Goal: Task Accomplishment & Management: Manage account settings

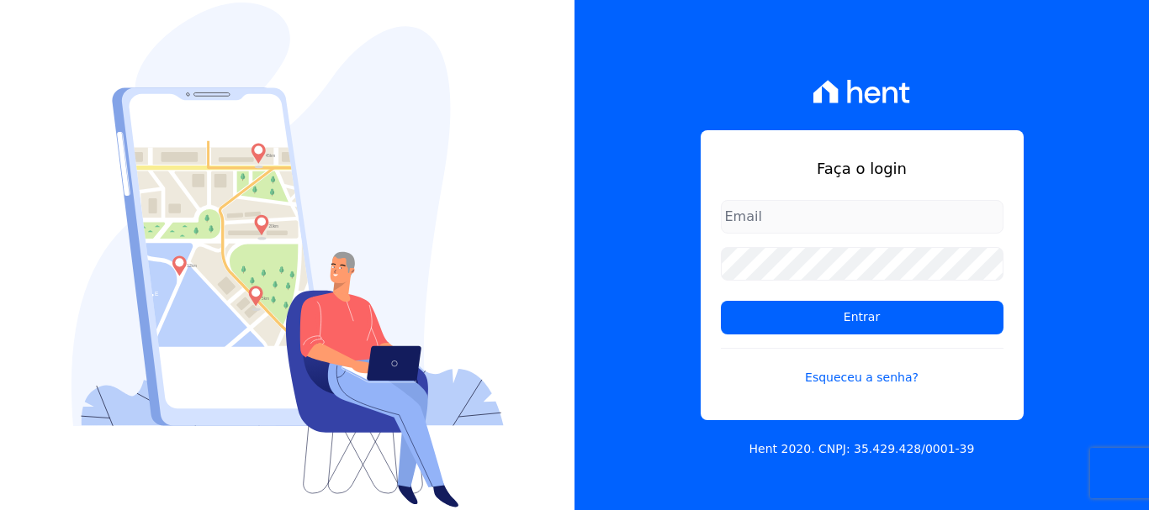
click at [741, 214] on input "email" at bounding box center [862, 217] width 283 height 34
type input "[EMAIL_ADDRESS][DOMAIN_NAME]"
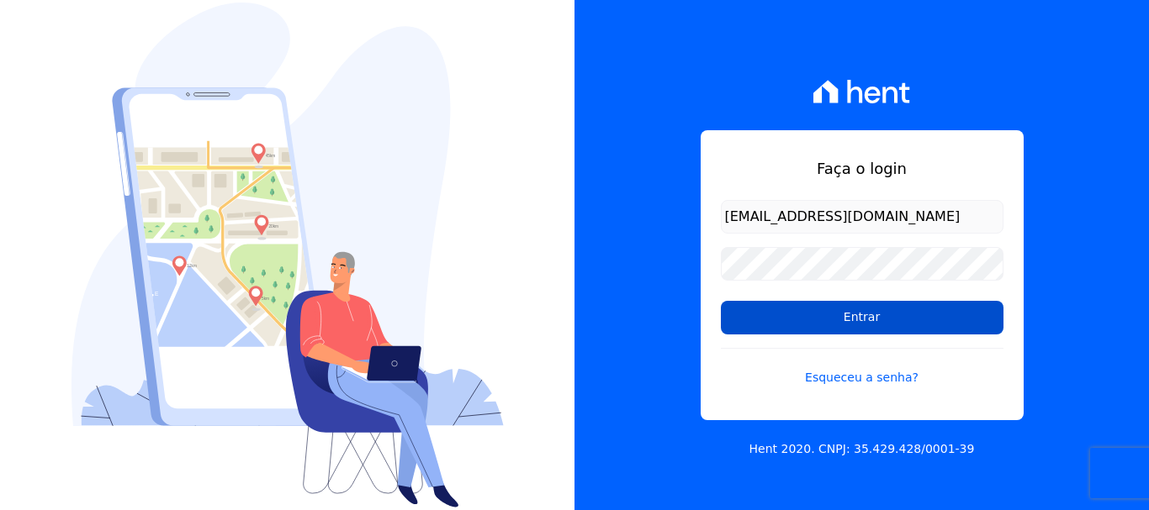
click at [867, 330] on input "Entrar" at bounding box center [862, 318] width 283 height 34
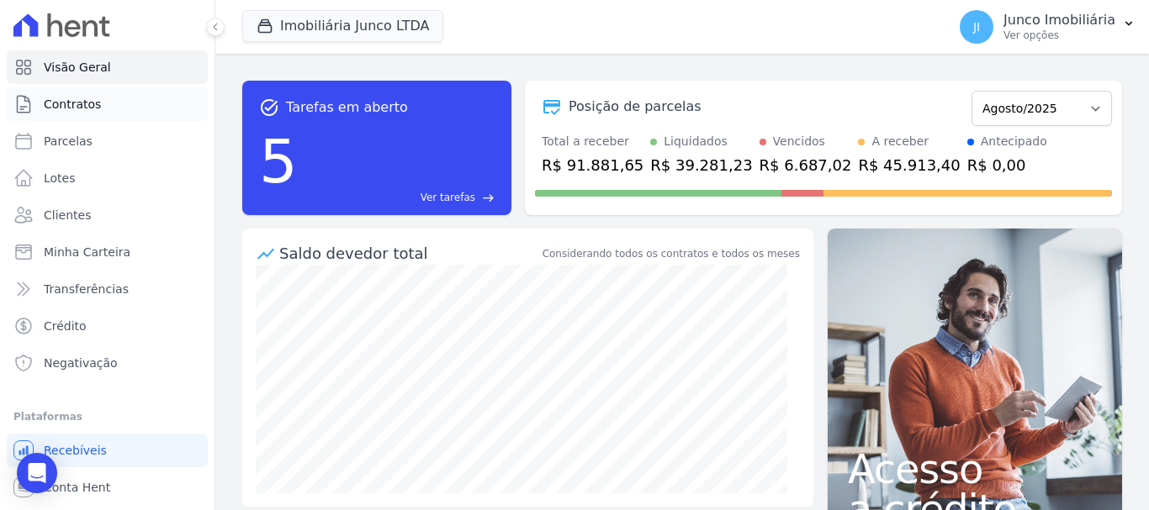
click at [82, 104] on span "Contratos" at bounding box center [72, 104] width 57 height 17
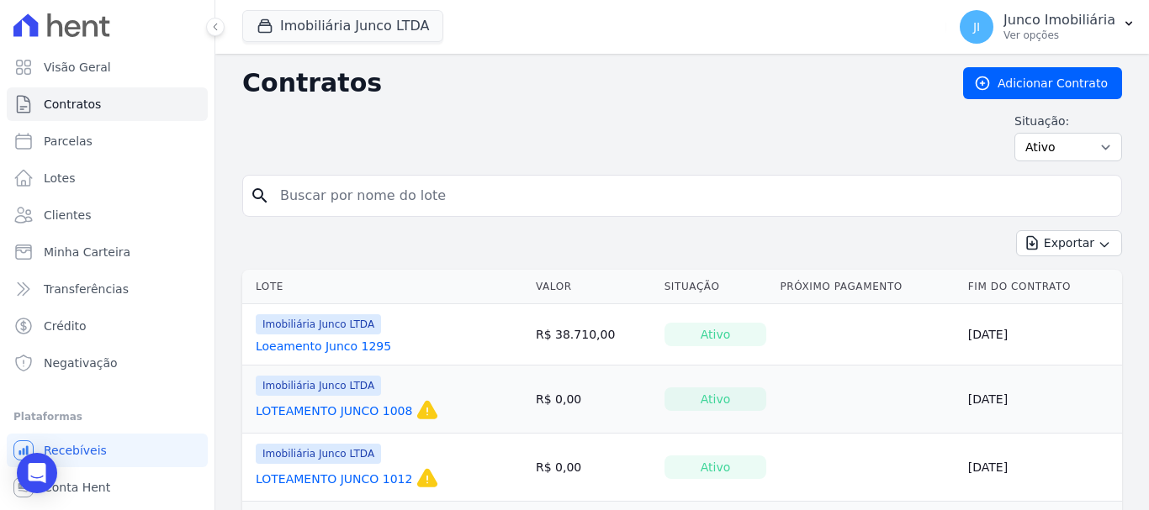
drag, startPoint x: 297, startPoint y: 196, endPoint x: 293, endPoint y: 207, distance: 11.4
click at [297, 196] on input "search" at bounding box center [692, 196] width 844 height 34
type input "801"
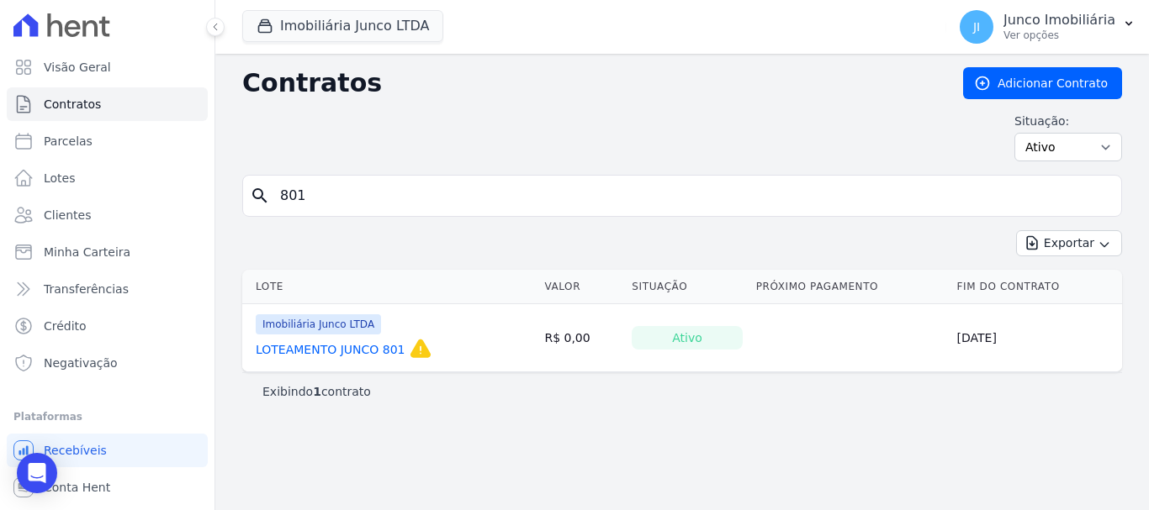
click at [339, 352] on link "LOTEAMENTO JUNCO 801" at bounding box center [331, 349] width 150 height 17
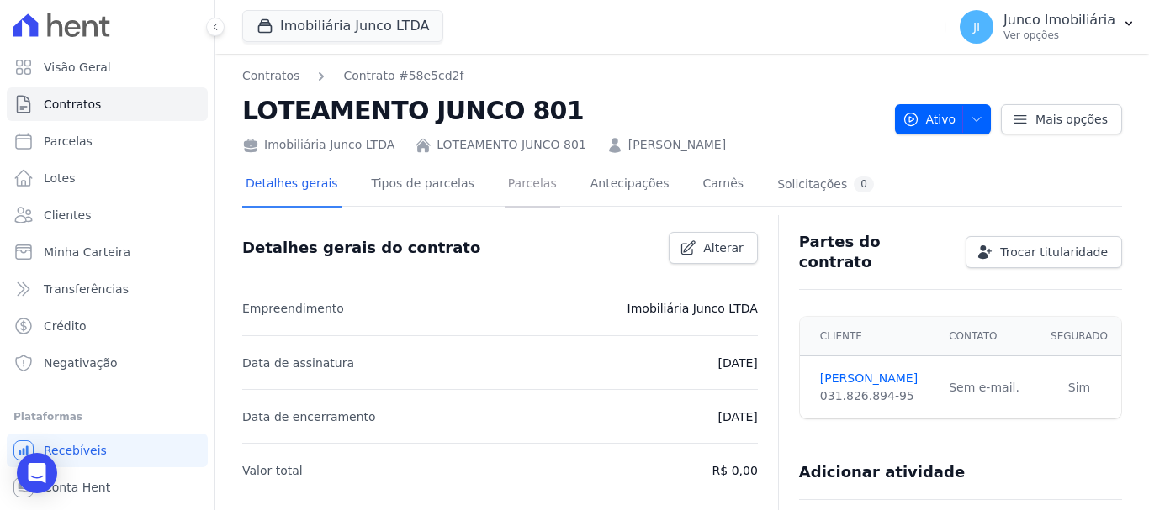
click at [519, 188] on link "Parcelas" at bounding box center [532, 185] width 55 height 45
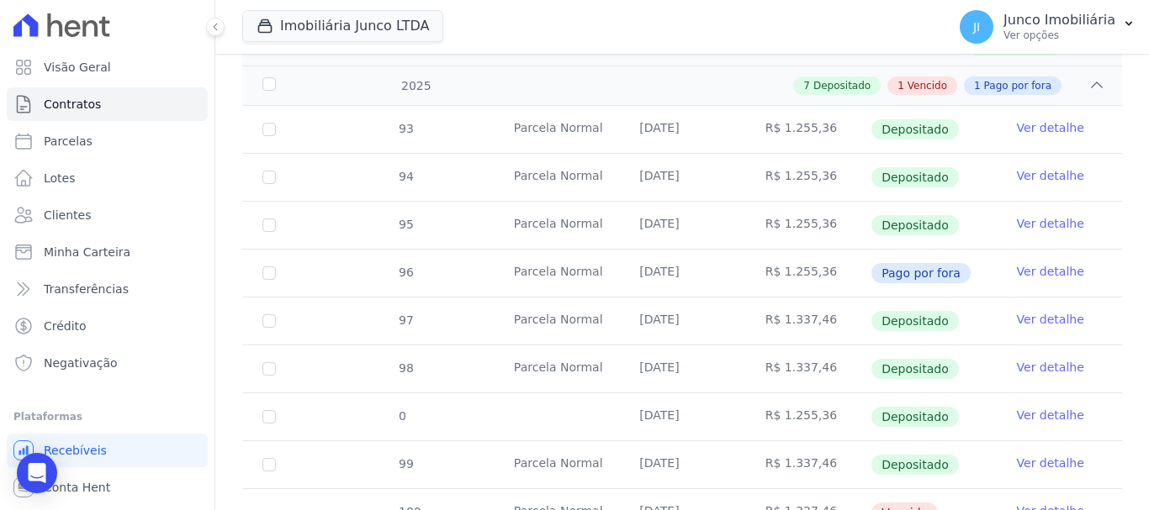
scroll to position [504, 0]
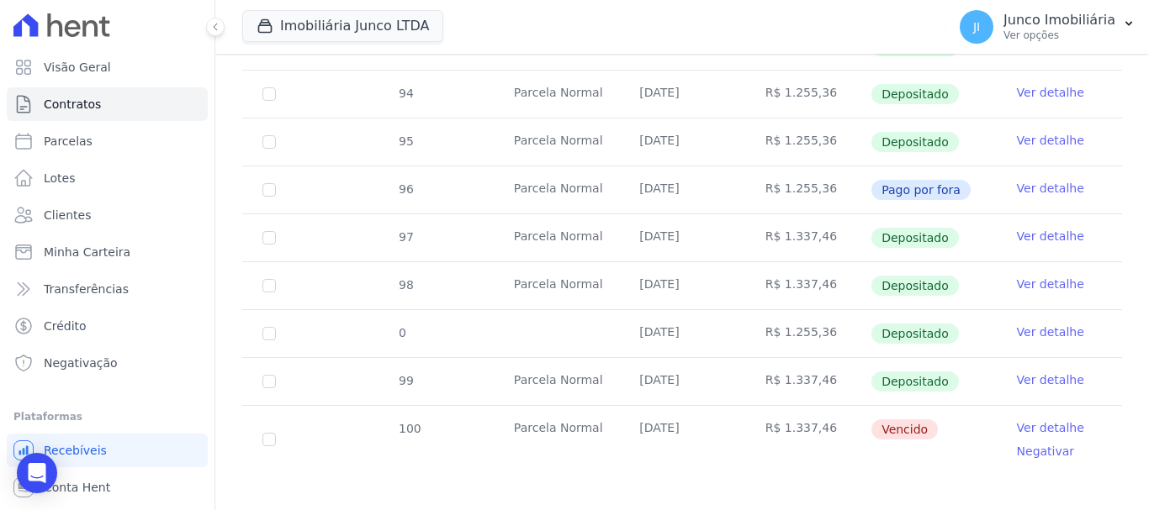
click at [1052, 420] on link "Ver detalhe" at bounding box center [1050, 428] width 67 height 17
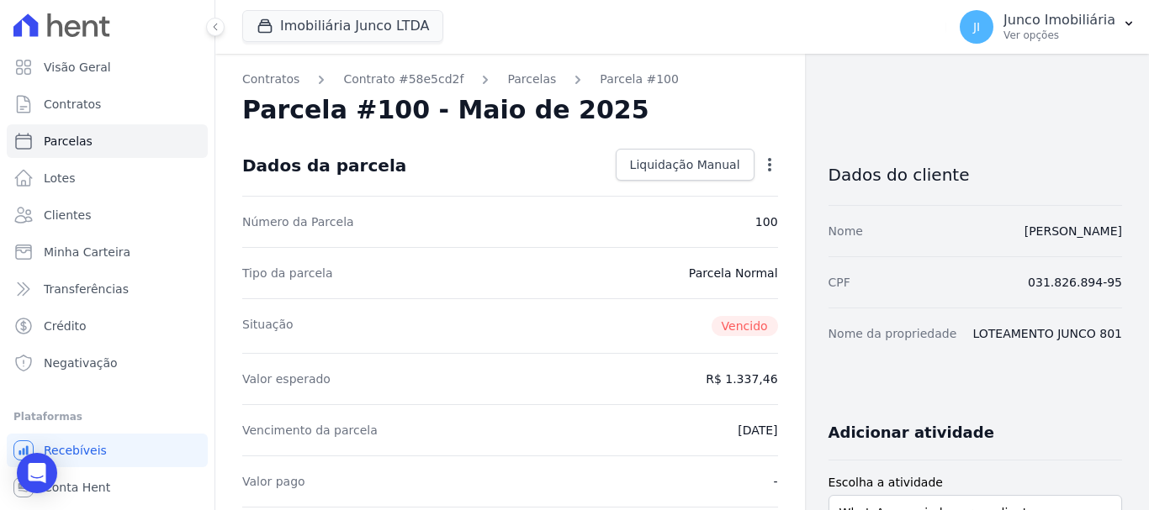
click at [762, 162] on icon "button" at bounding box center [769, 164] width 17 height 17
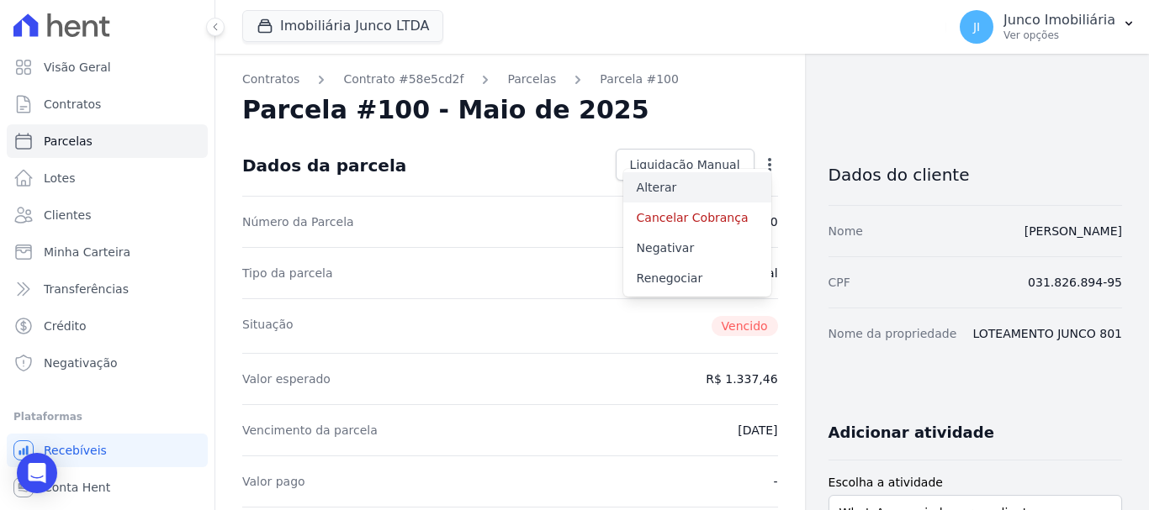
click at [640, 182] on link "Alterar" at bounding box center [697, 187] width 148 height 30
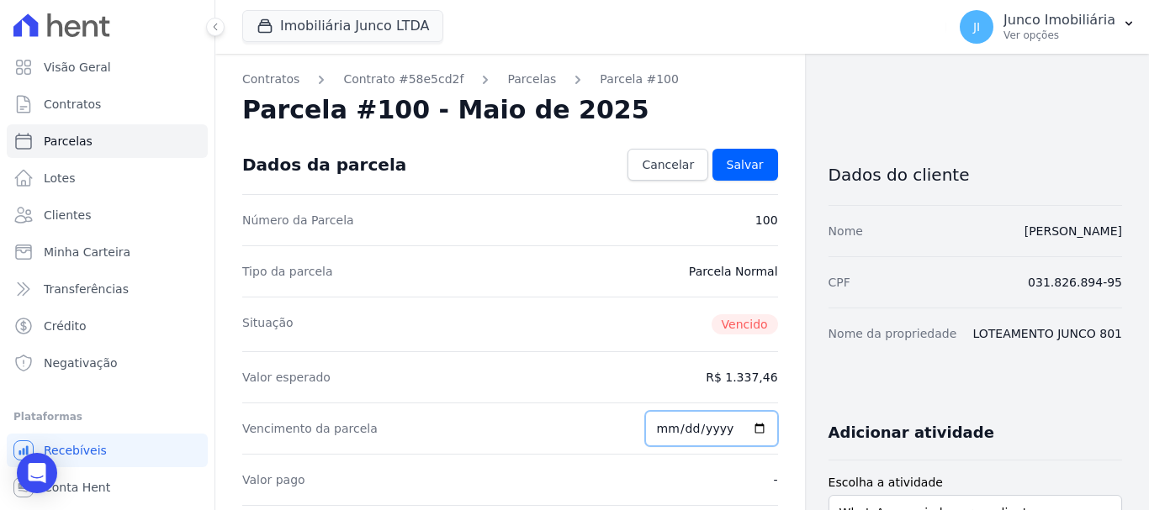
click at [756, 431] on input "2025-05-10" at bounding box center [711, 428] width 133 height 35
type input "2025-08-20"
click at [745, 166] on span "Salvar" at bounding box center [745, 164] width 37 height 17
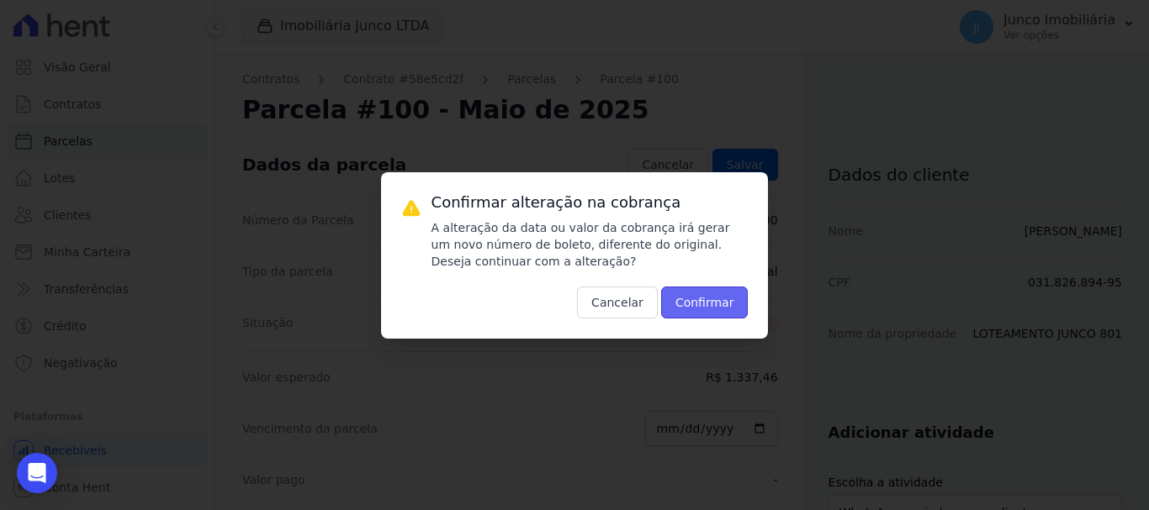
click at [707, 307] on button "Confirmar" at bounding box center [704, 303] width 87 height 32
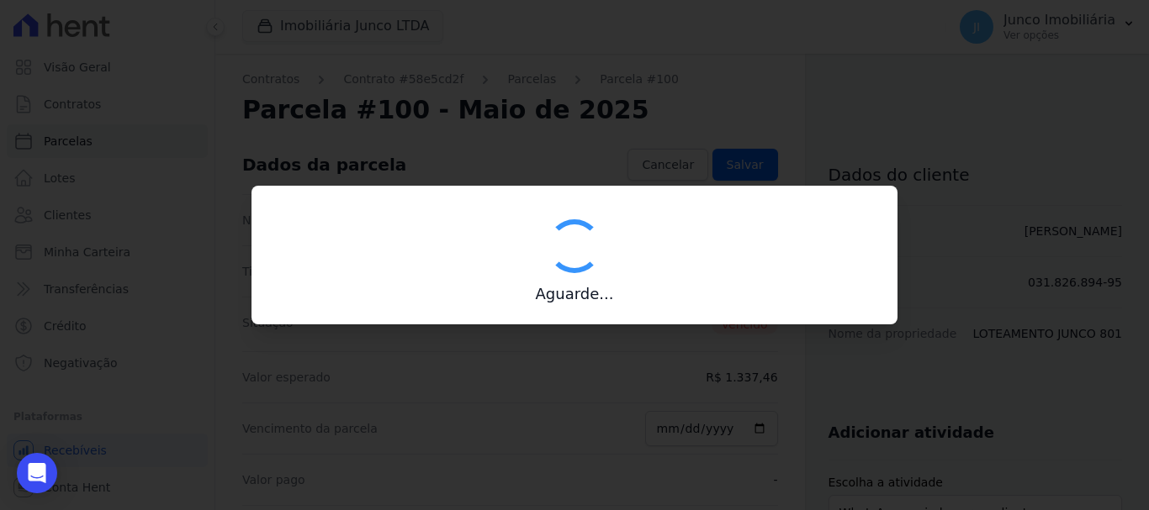
type input "00190000090335103300000540337177110770000133746"
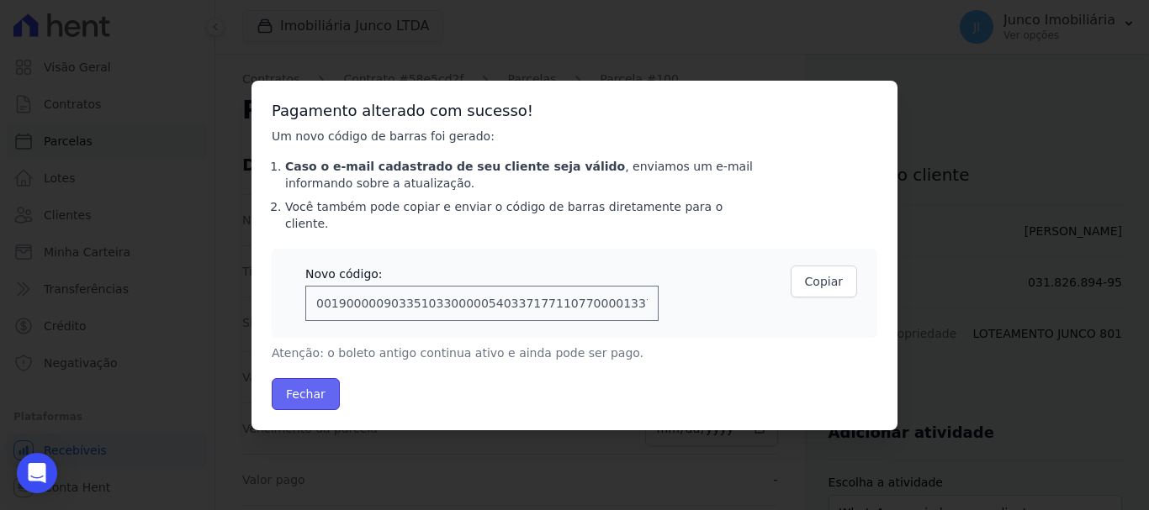
click at [309, 388] on button "Fechar" at bounding box center [306, 394] width 68 height 32
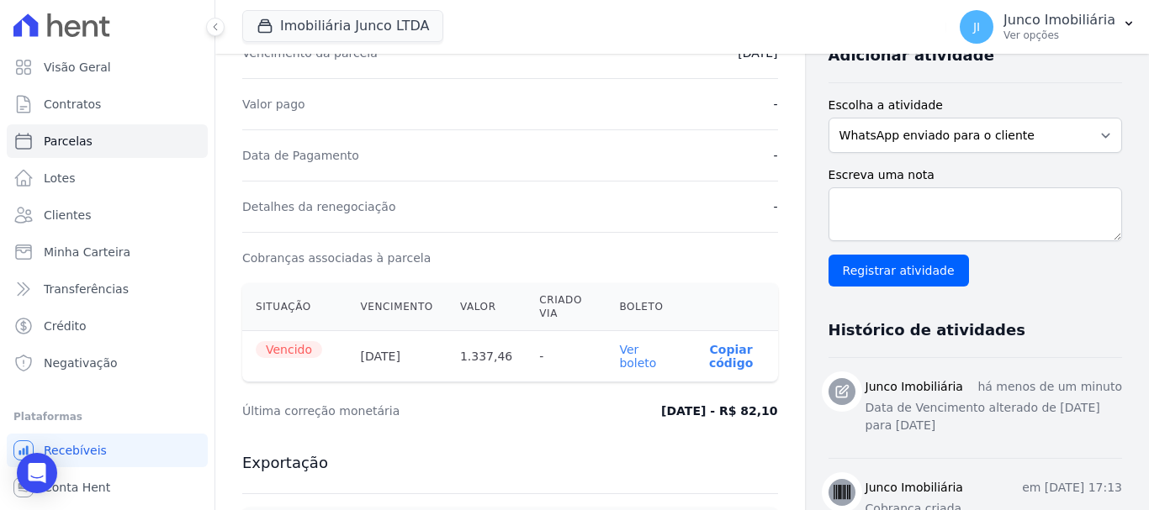
scroll to position [420, 0]
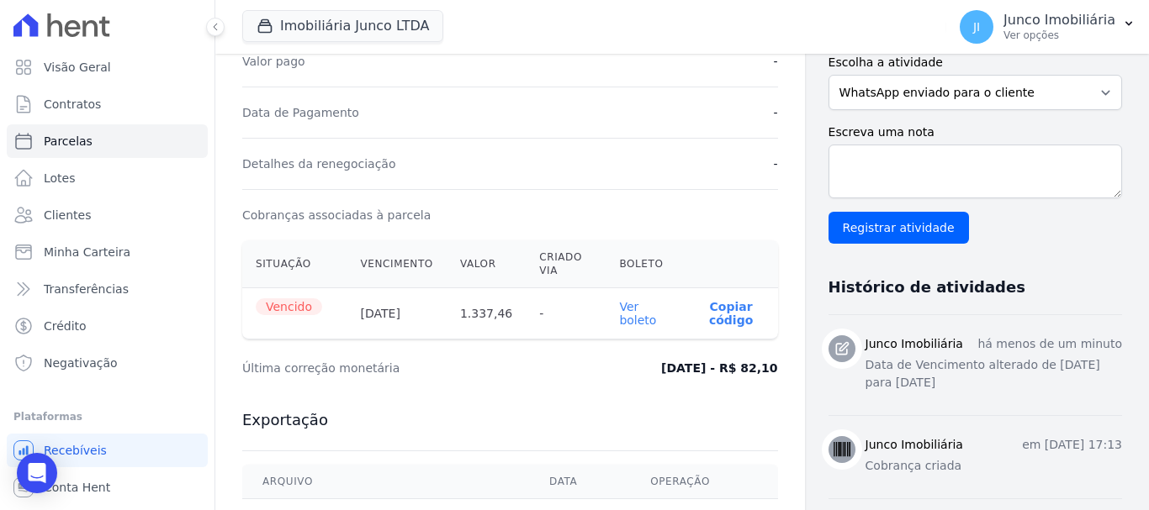
click at [623, 316] on link "Ver boleto" at bounding box center [637, 313] width 37 height 27
